Goal: Task Accomplishment & Management: Manage account settings

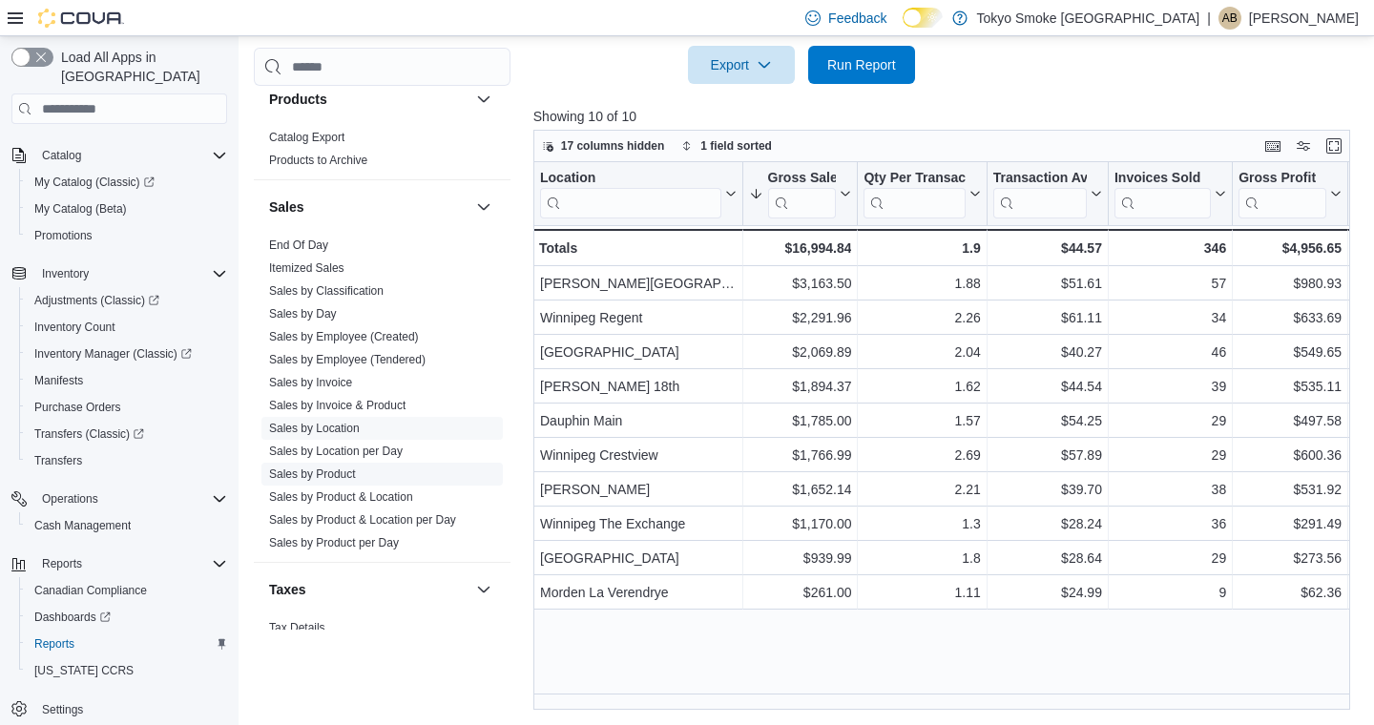
scroll to position [1128, 0]
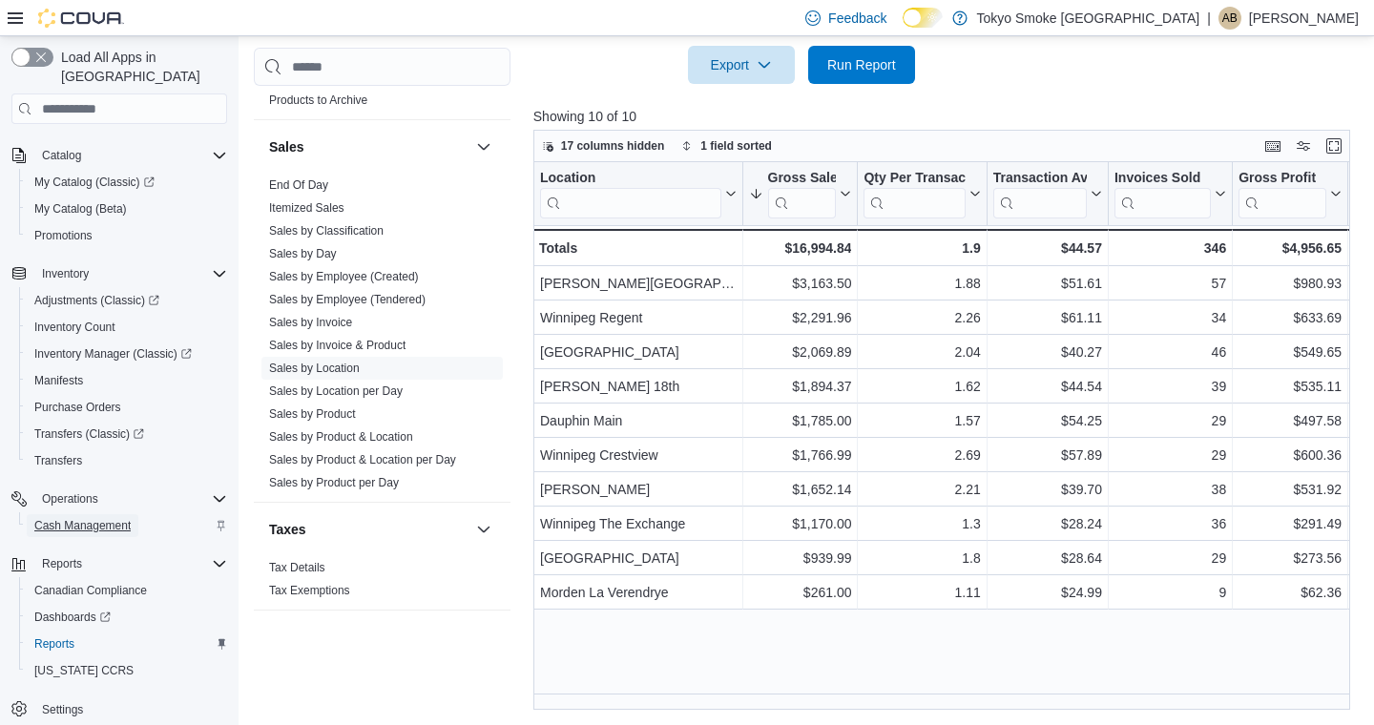
click at [70, 518] on span "Cash Management" at bounding box center [82, 525] width 96 height 15
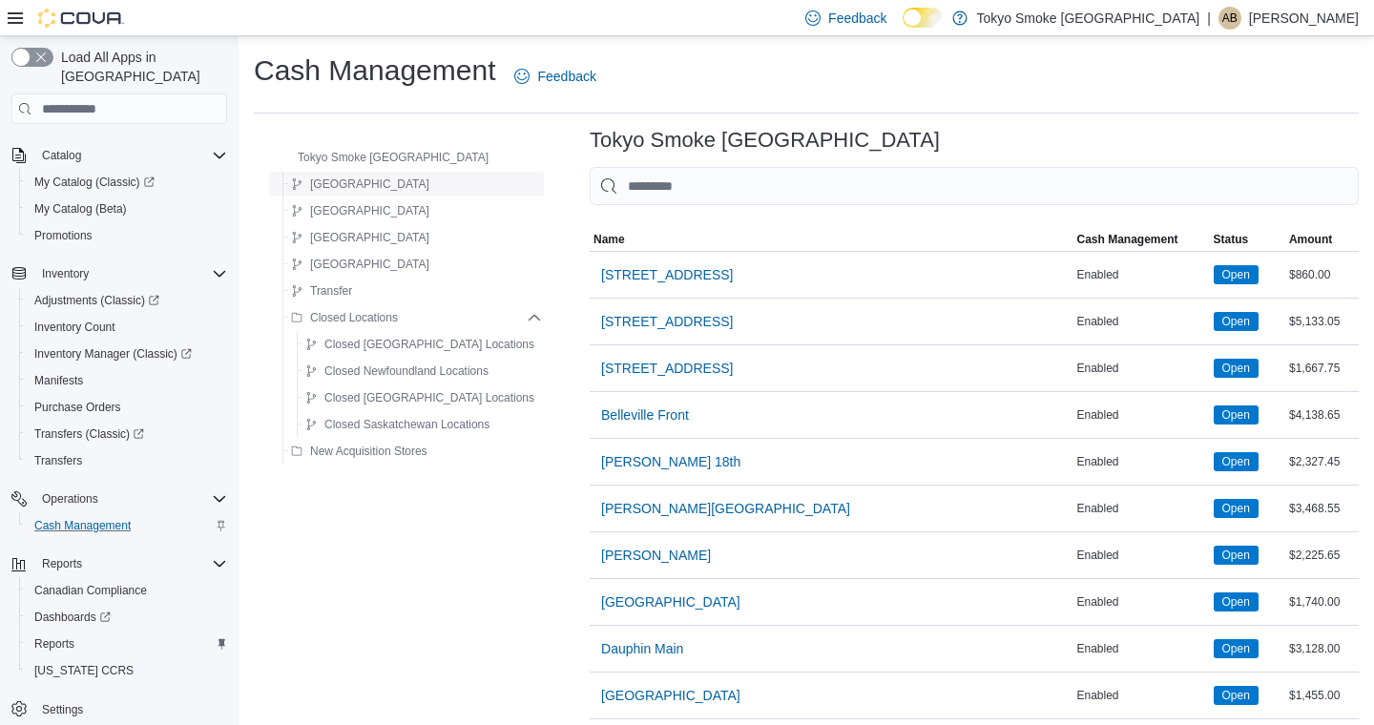
click at [389, 185] on div "[GEOGRAPHIC_DATA]" at bounding box center [412, 184] width 259 height 23
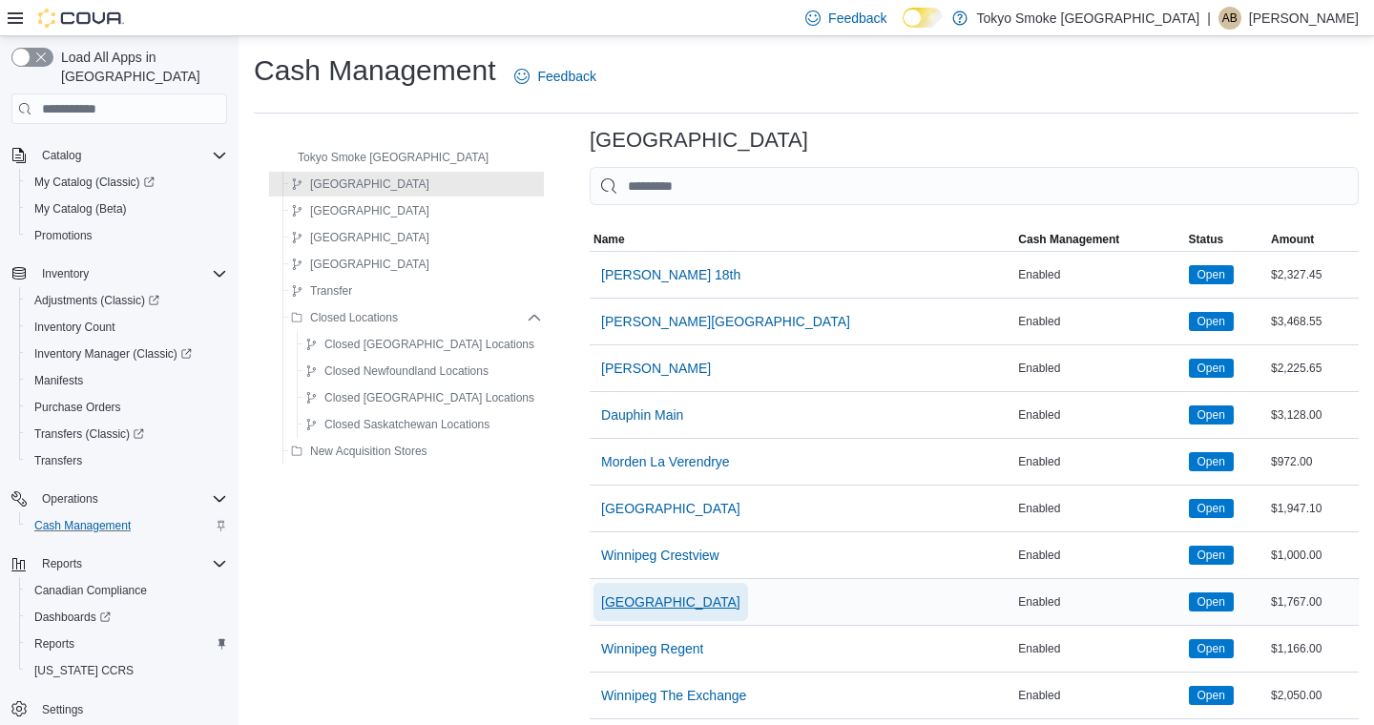
click at [672, 599] on span "[GEOGRAPHIC_DATA]" at bounding box center [670, 601] width 139 height 19
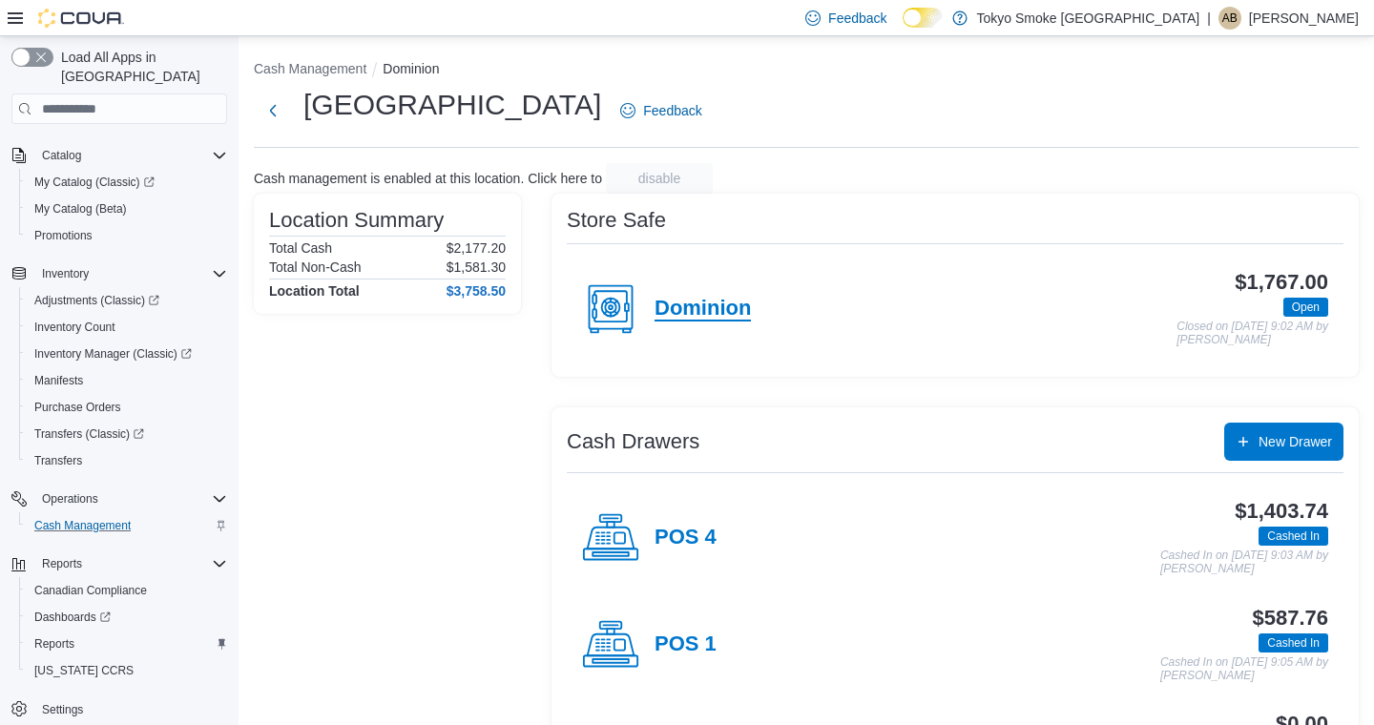
click at [703, 312] on h4 "Dominion" at bounding box center [702, 309] width 96 height 25
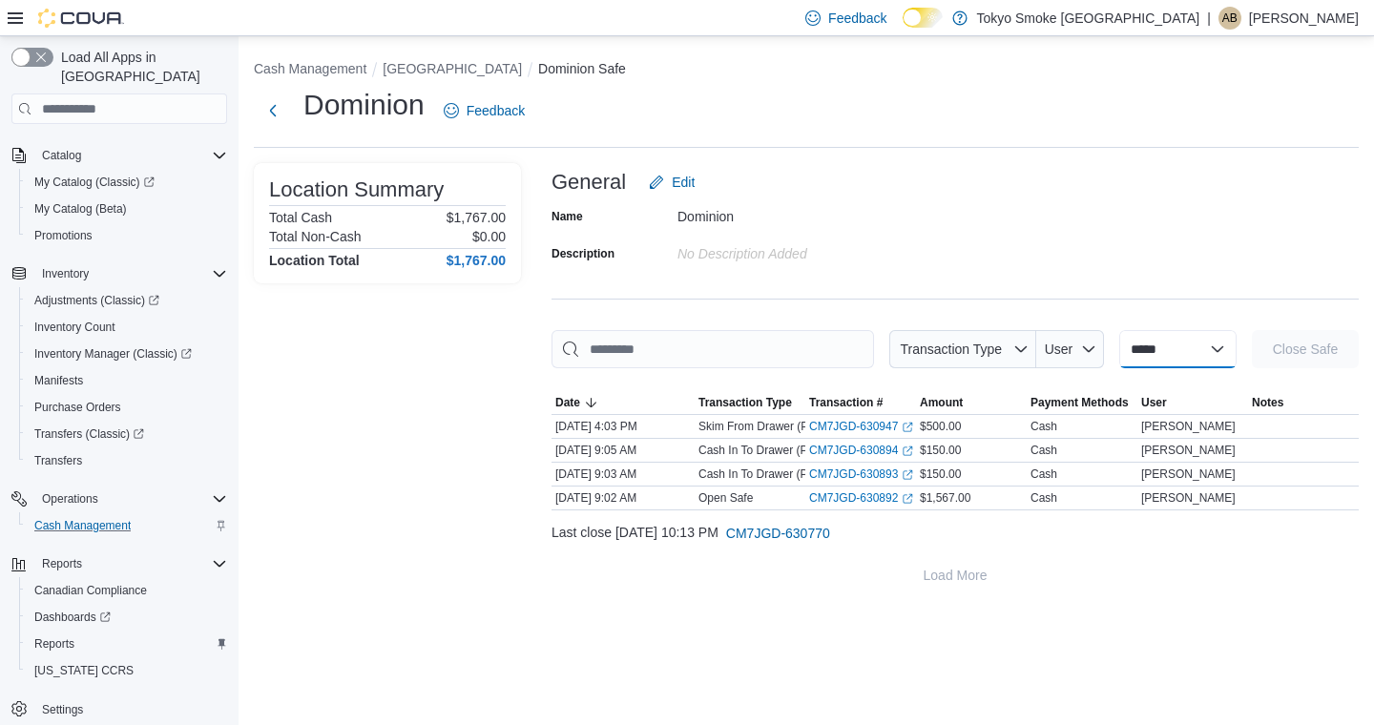
click at [1159, 355] on select "**********" at bounding box center [1177, 349] width 117 height 38
select select "**********"
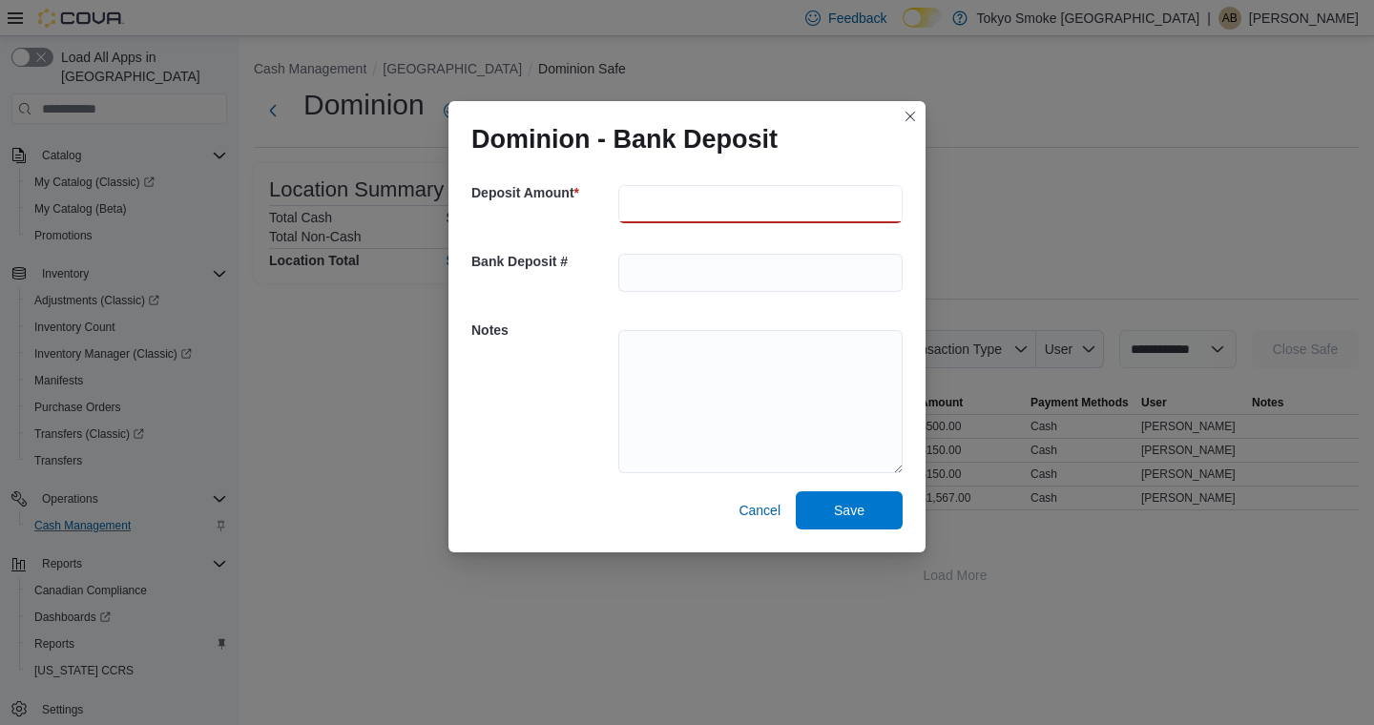
click at [647, 206] on input "number" at bounding box center [760, 204] width 284 height 38
type input "***"
click at [691, 368] on textarea at bounding box center [760, 401] width 284 height 143
type textarea "**********"
click at [852, 500] on span "Save" at bounding box center [849, 509] width 84 height 38
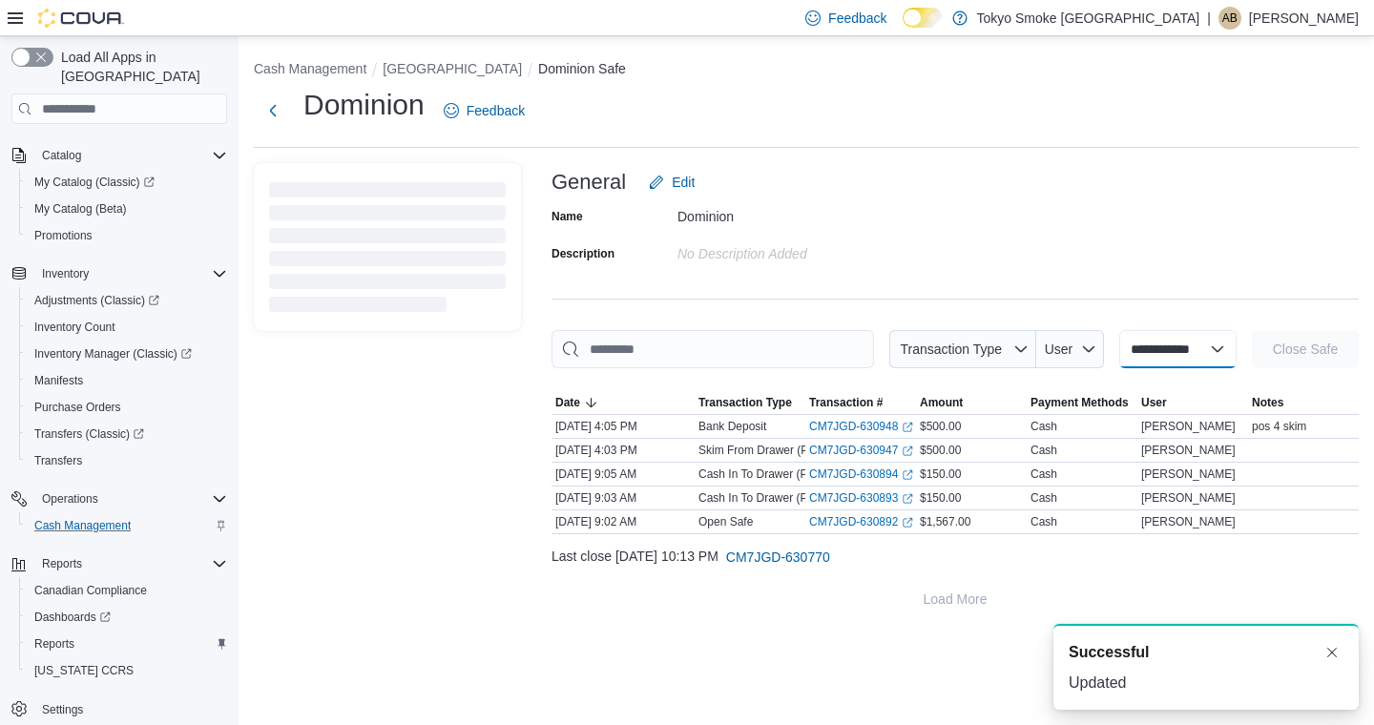
select select
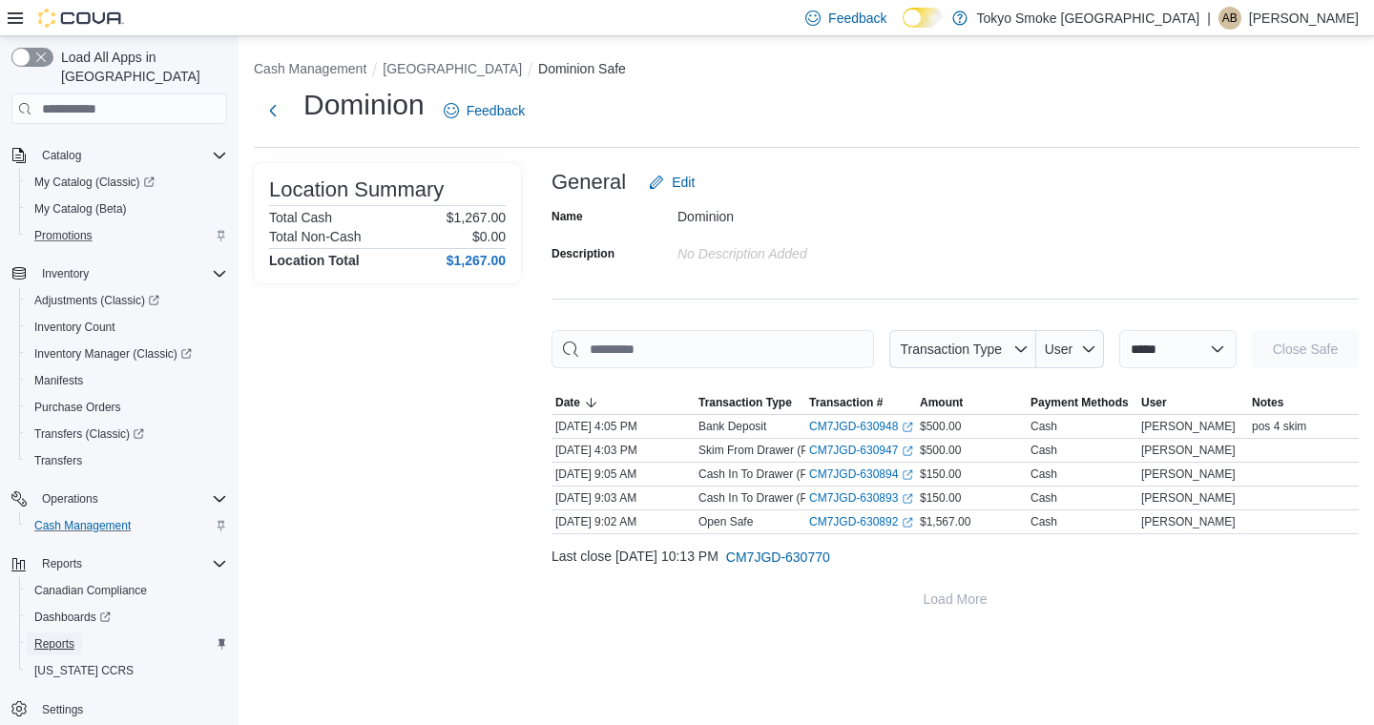
click at [39, 636] on span "Reports" at bounding box center [54, 643] width 40 height 15
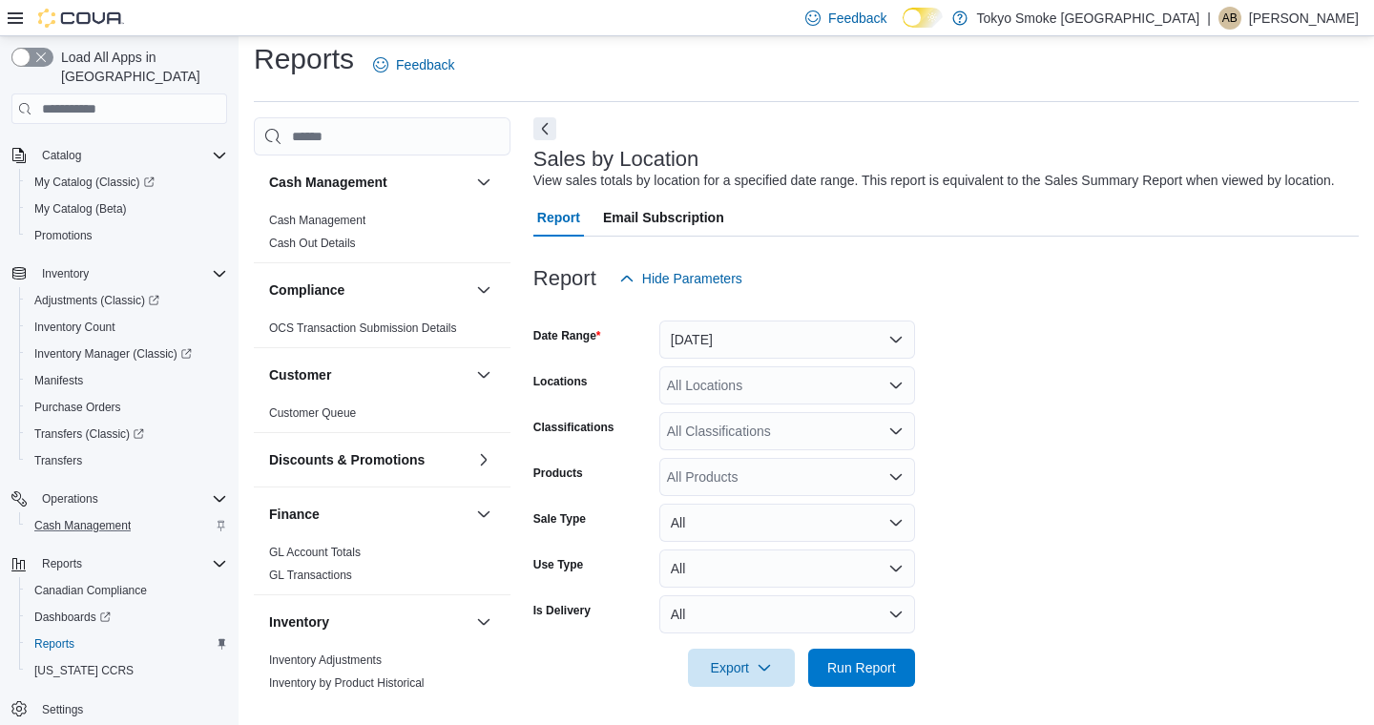
scroll to position [31, 0]
click at [720, 347] on button "[DATE]" at bounding box center [787, 340] width 256 height 38
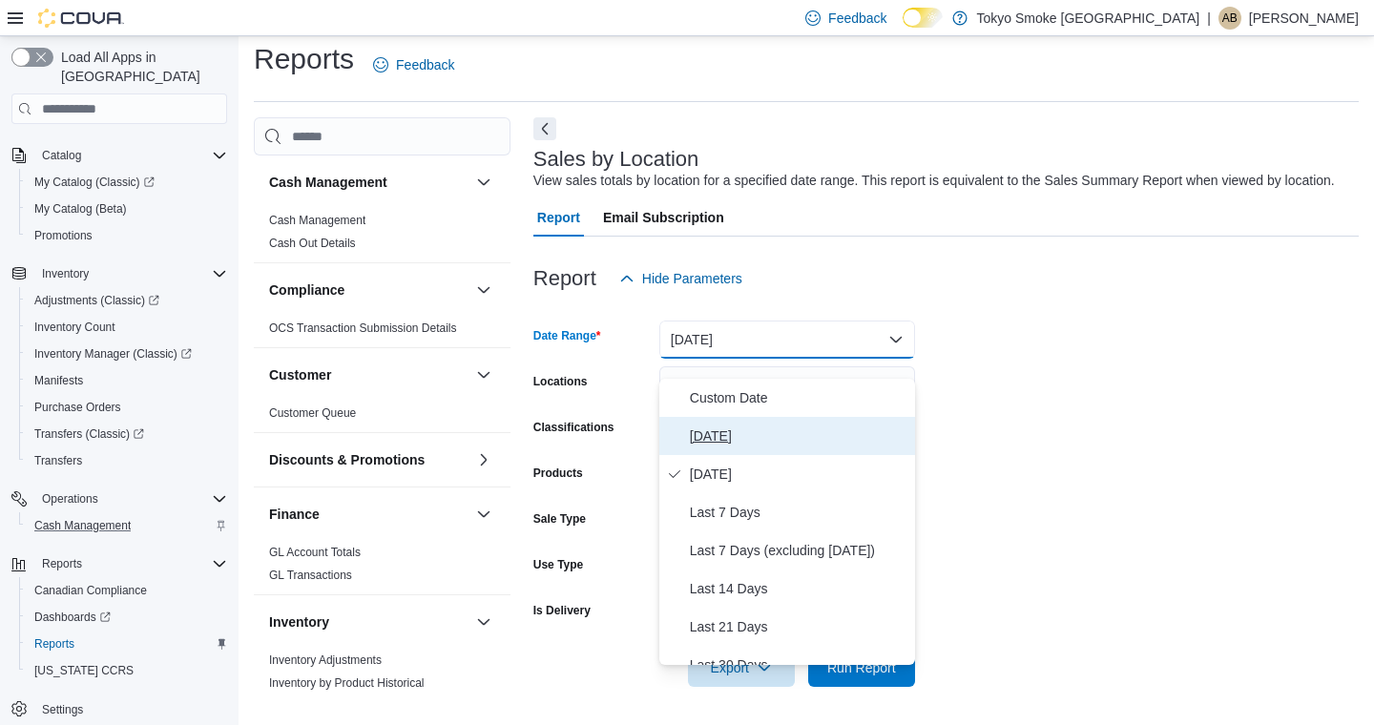
click at [699, 425] on span "[DATE]" at bounding box center [799, 436] width 218 height 23
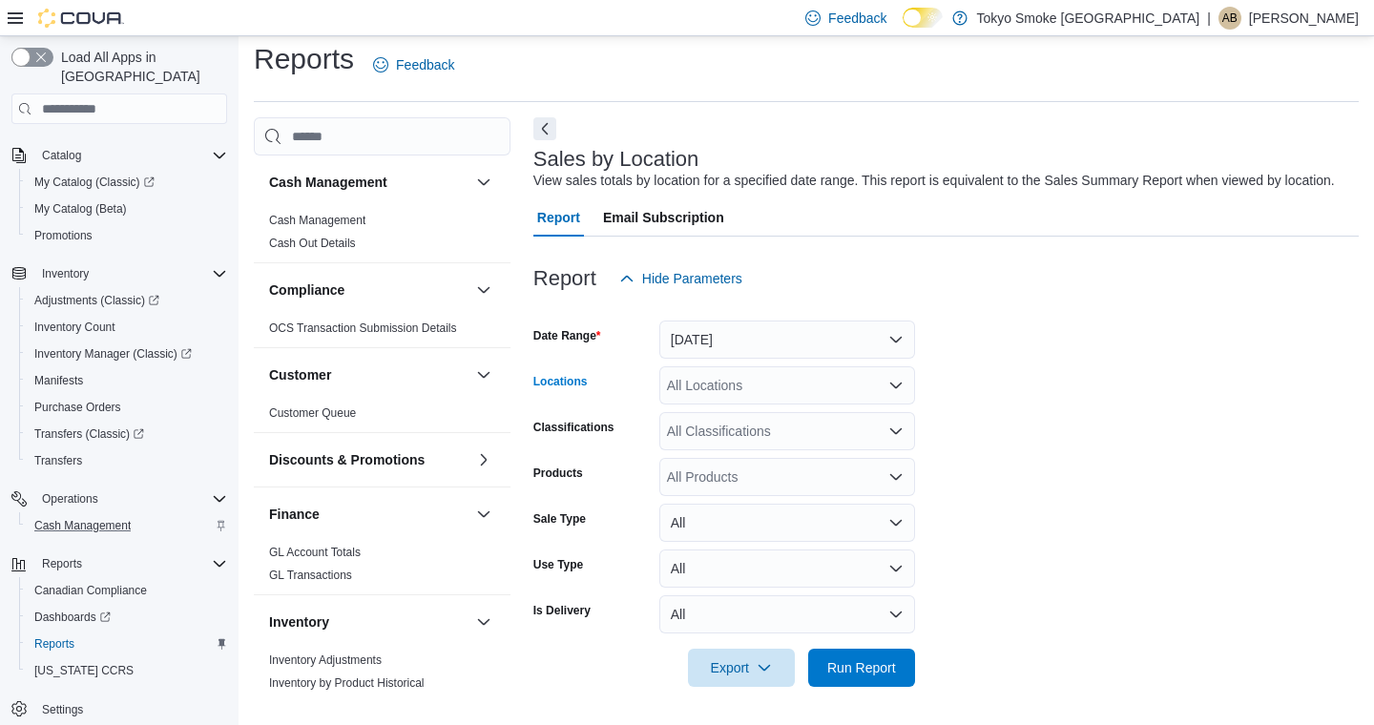
click at [691, 390] on div "All Locations" at bounding box center [787, 385] width 256 height 38
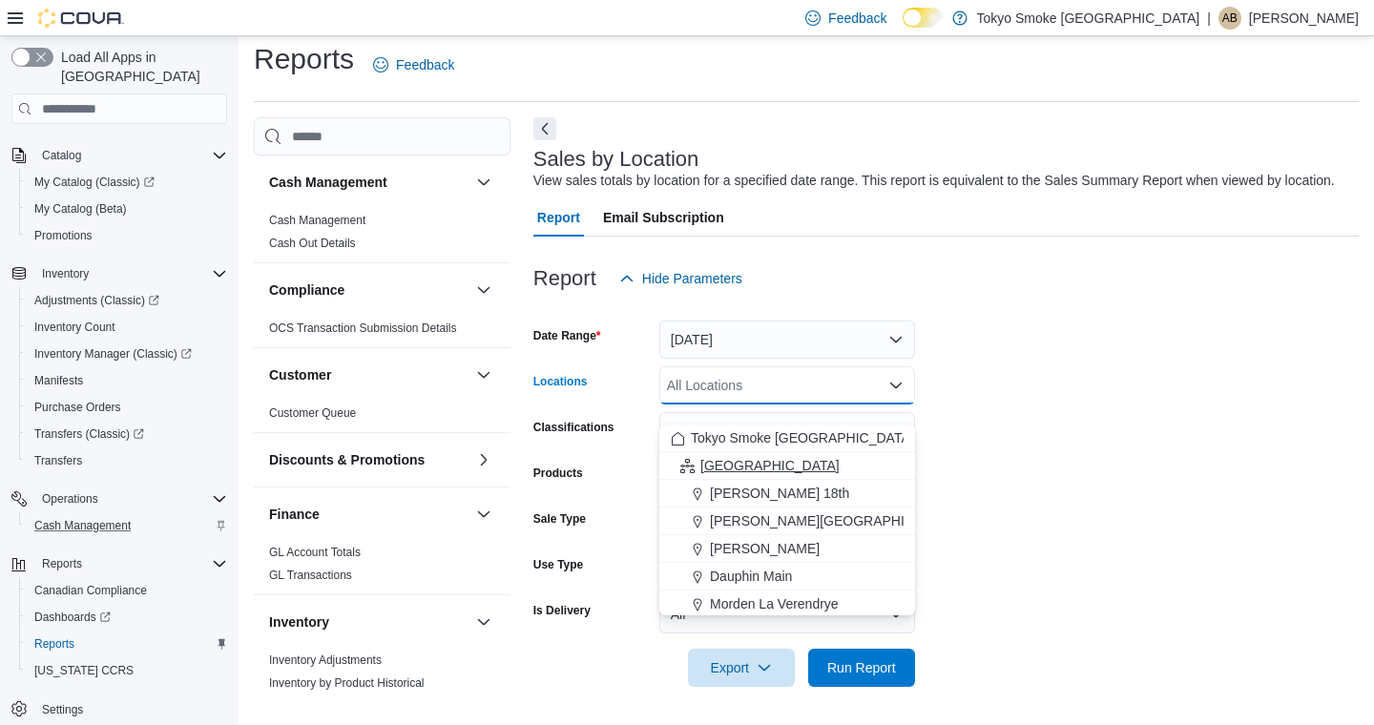
click at [721, 456] on span "[GEOGRAPHIC_DATA]" at bounding box center [769, 465] width 139 height 19
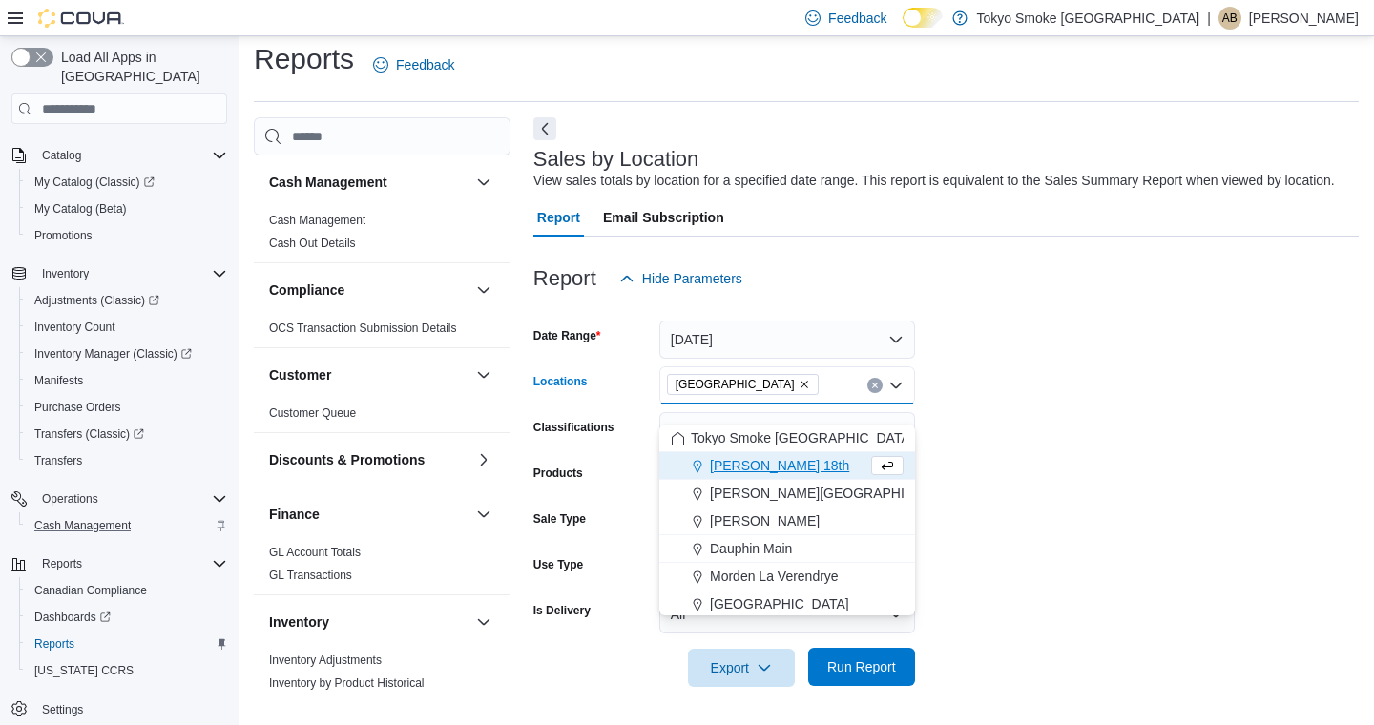
click at [899, 660] on span "Run Report" at bounding box center [861, 667] width 84 height 38
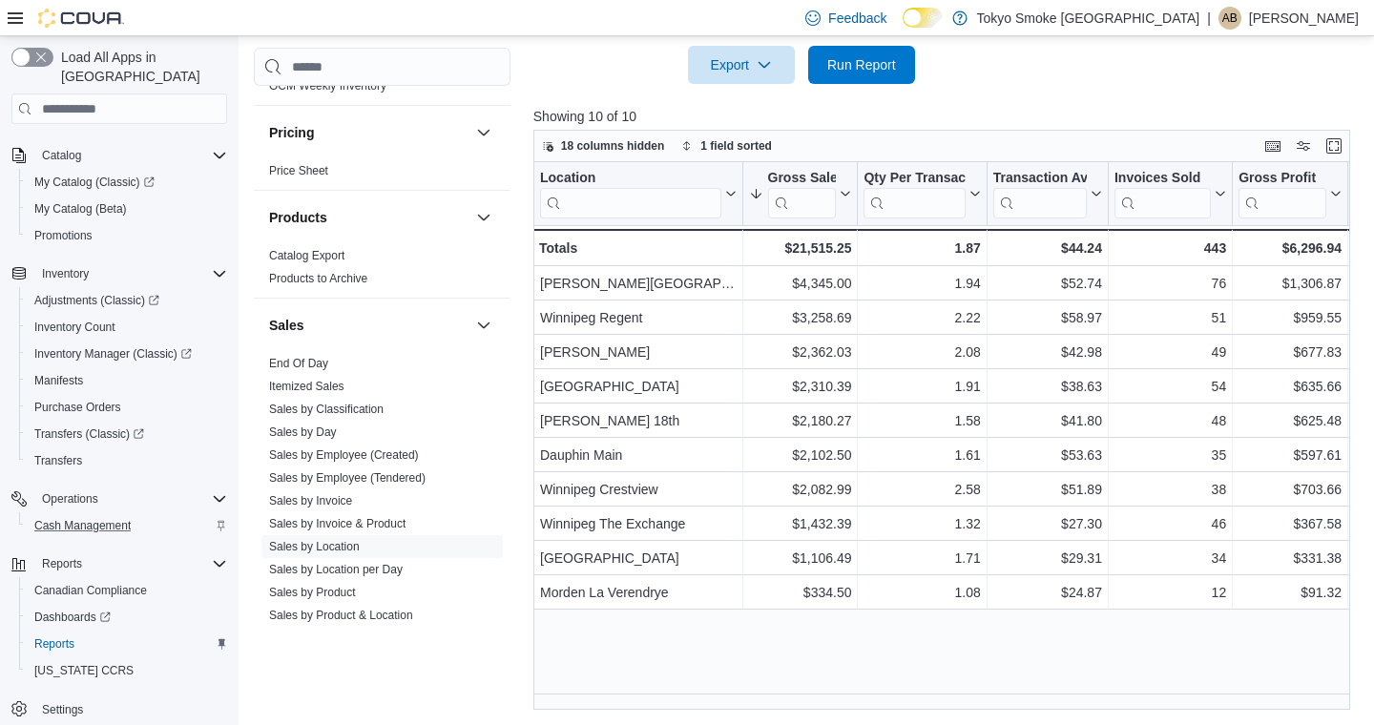
scroll to position [966, 0]
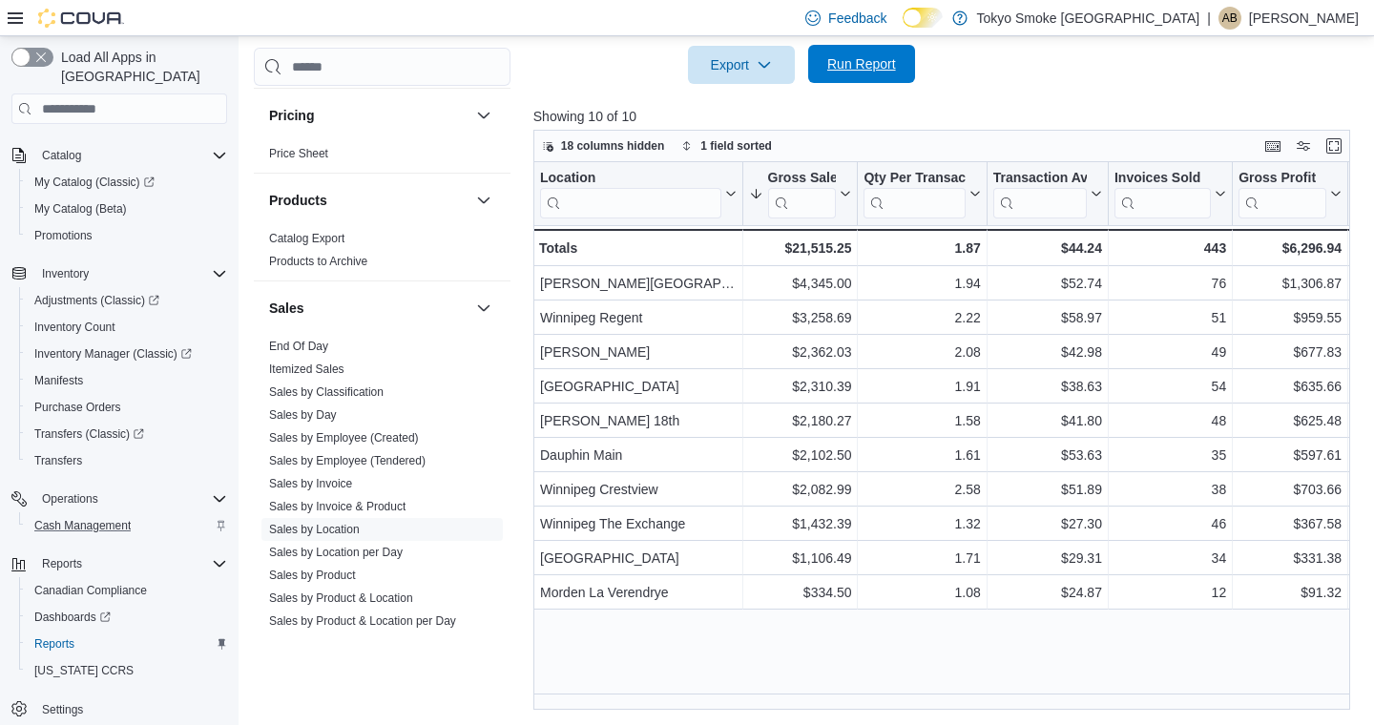
click at [813, 83] on button "Run Report" at bounding box center [861, 64] width 107 height 38
click at [846, 73] on span "Run Report" at bounding box center [861, 63] width 69 height 19
click at [830, 73] on span "Run Report" at bounding box center [861, 63] width 69 height 19
